Goal: Task Accomplishment & Management: Use online tool/utility

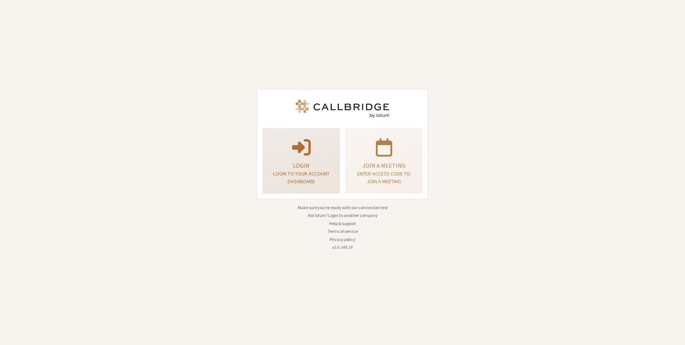
click at [296, 140] on span at bounding box center [301, 146] width 19 height 21
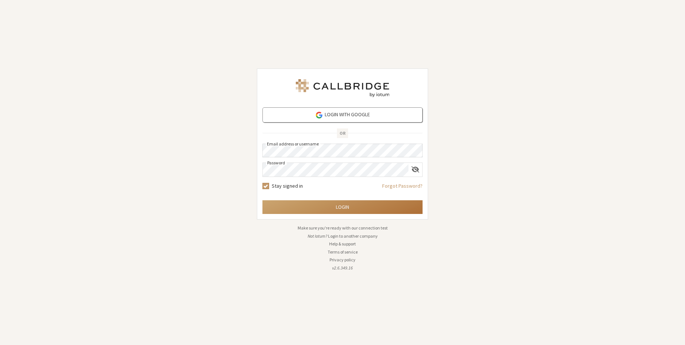
click at [284, 202] on button "Login" at bounding box center [342, 207] width 160 height 14
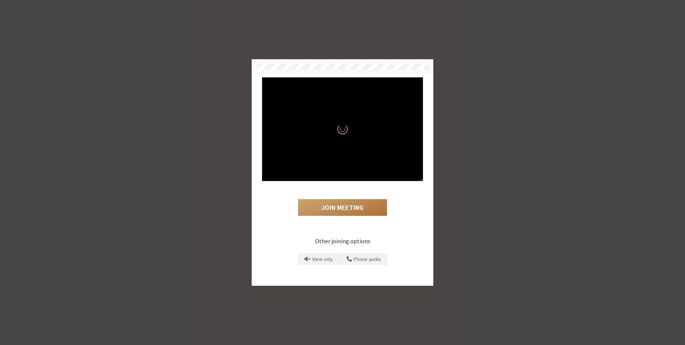
click at [321, 215] on button "Join Meeting" at bounding box center [342, 207] width 89 height 17
